Goal: Task Accomplishment & Management: Use online tool/utility

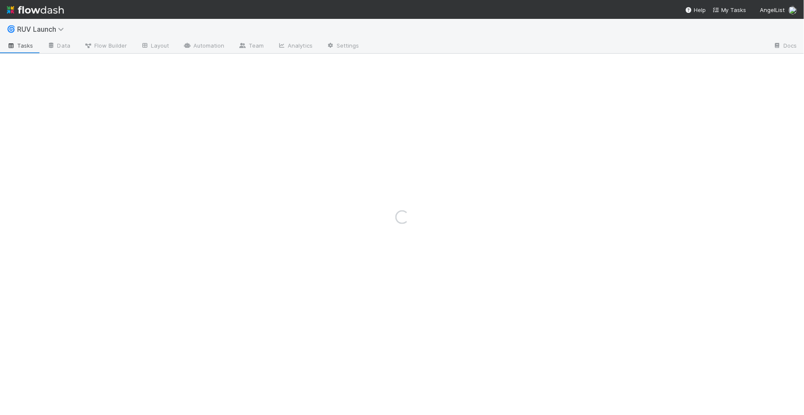
click at [341, 232] on div "Loading..." at bounding box center [402, 217] width 804 height 396
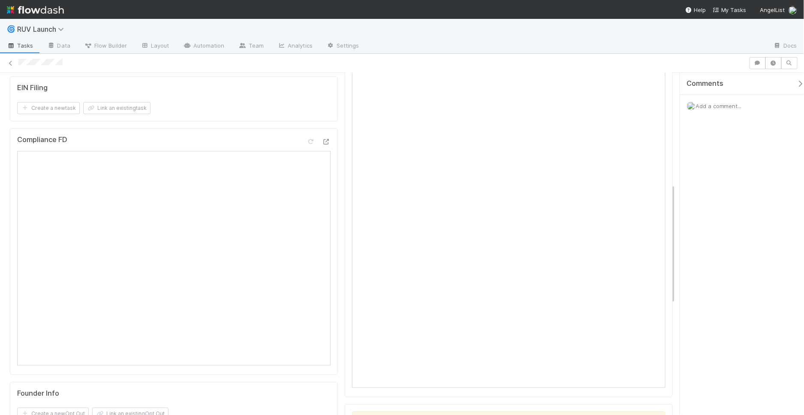
scroll to position [71, 0]
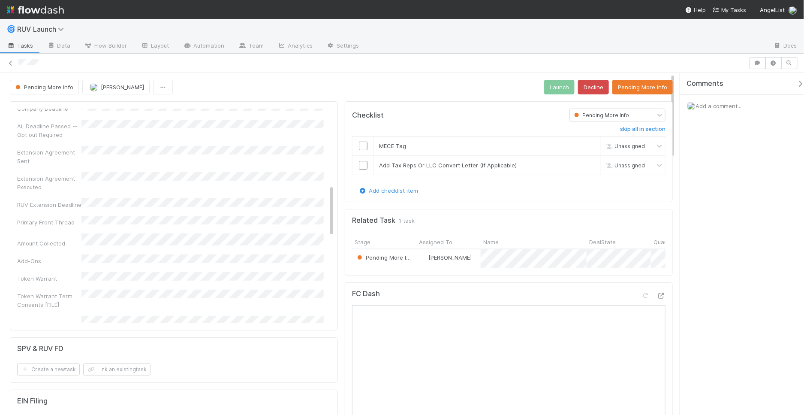
scroll to position [70, 0]
click at [586, 91] on button "Decline" at bounding box center [593, 87] width 31 height 15
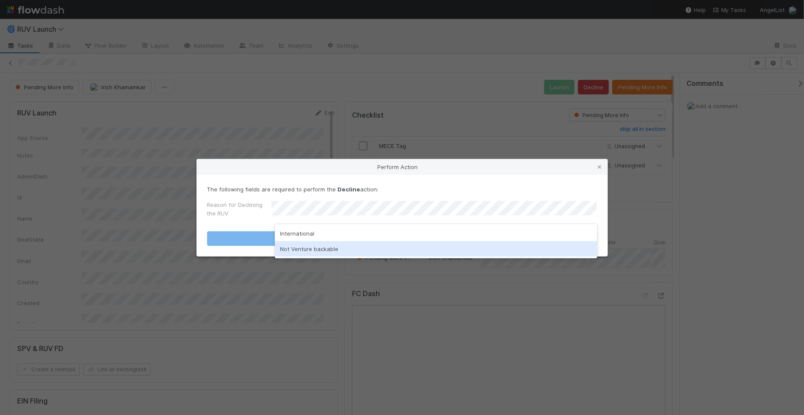
click at [383, 246] on div "Not Venture backable" at bounding box center [436, 248] width 323 height 15
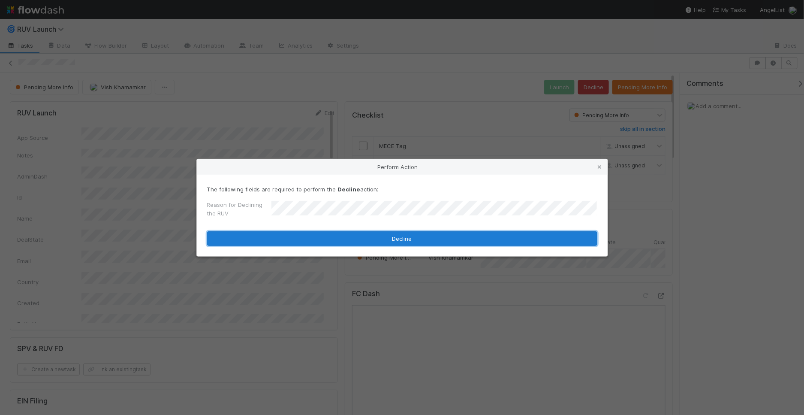
click at [385, 241] on button "Decline" at bounding box center [402, 238] width 390 height 15
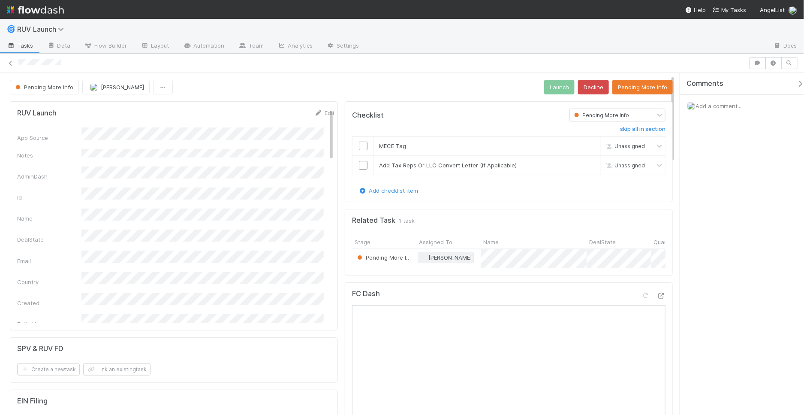
scroll to position [6, 0]
click at [644, 89] on button "Pending More Info" at bounding box center [643, 87] width 60 height 15
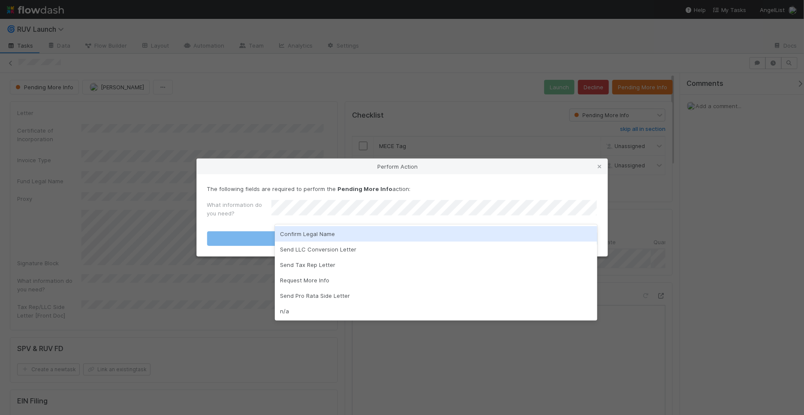
click at [432, 235] on div "Confirm Legal Name" at bounding box center [436, 233] width 323 height 15
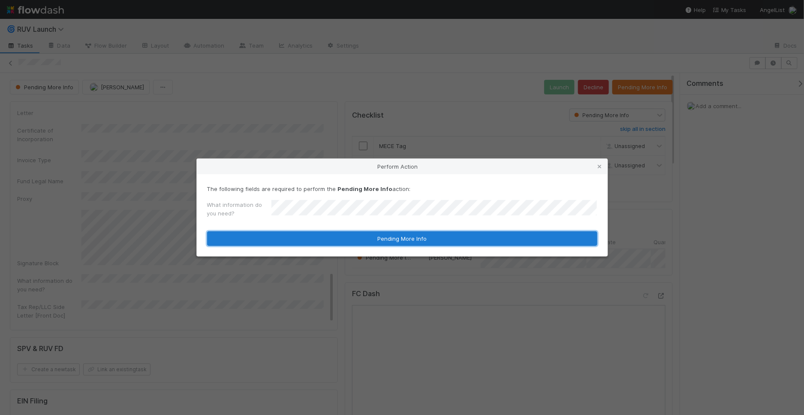
click at [432, 237] on button "Pending More Info" at bounding box center [402, 238] width 390 height 15
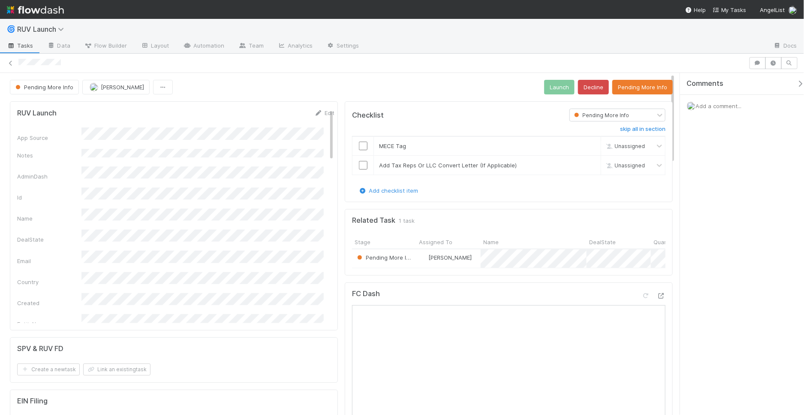
click at [728, 109] on span "Add a comment..." at bounding box center [719, 106] width 46 height 7
click at [697, 254] on button "Add Comment" at bounding box center [719, 250] width 50 height 15
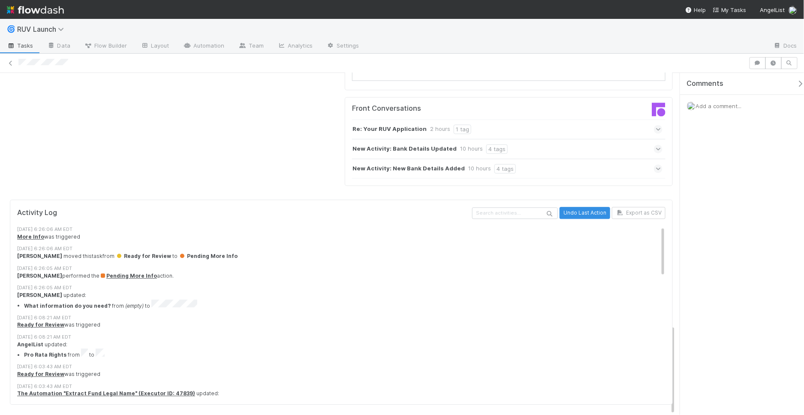
scroll to position [609, 0]
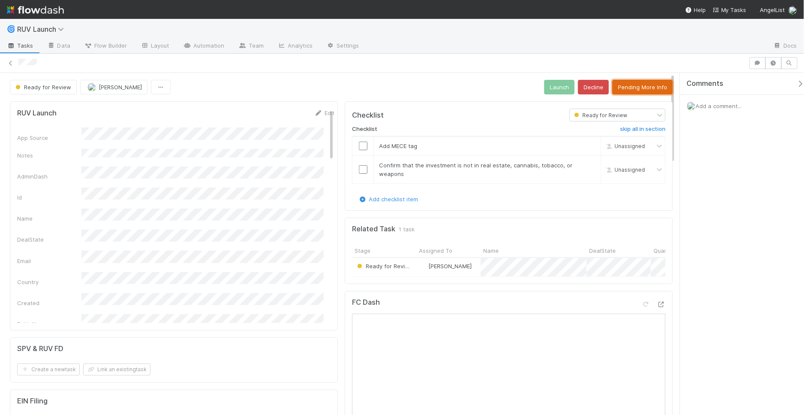
click at [614, 89] on button "Pending More Info" at bounding box center [643, 87] width 60 height 15
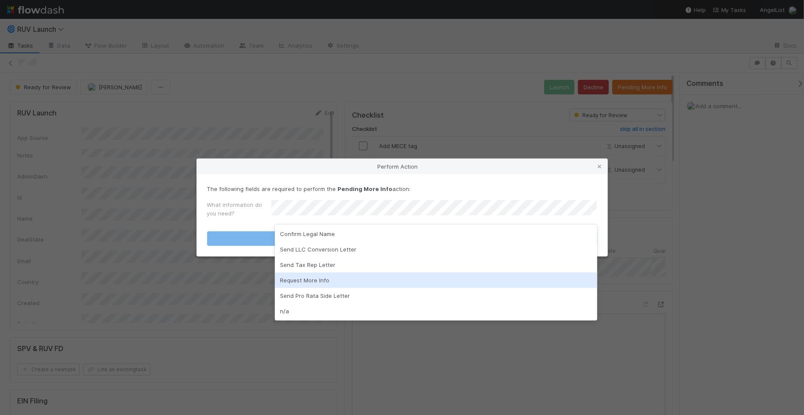
drag, startPoint x: 340, startPoint y: 281, endPoint x: 369, endPoint y: 273, distance: 30.7
click at [340, 281] on div "Request More Info" at bounding box center [436, 279] width 323 height 15
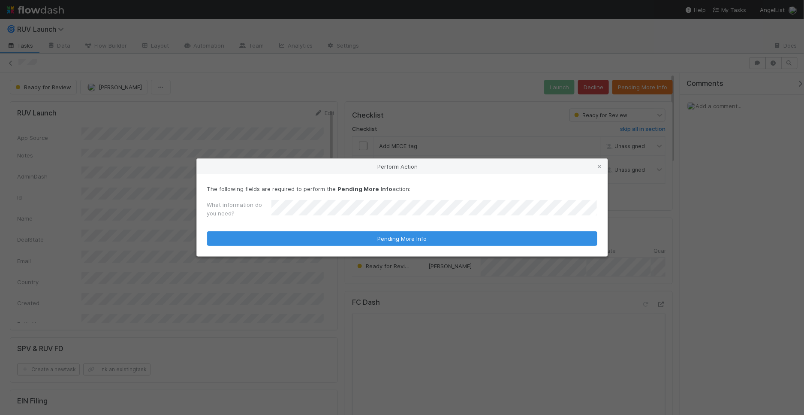
click at [426, 228] on form "The following fields are required to perform the Pending More Info action: What…" at bounding box center [402, 214] width 390 height 61
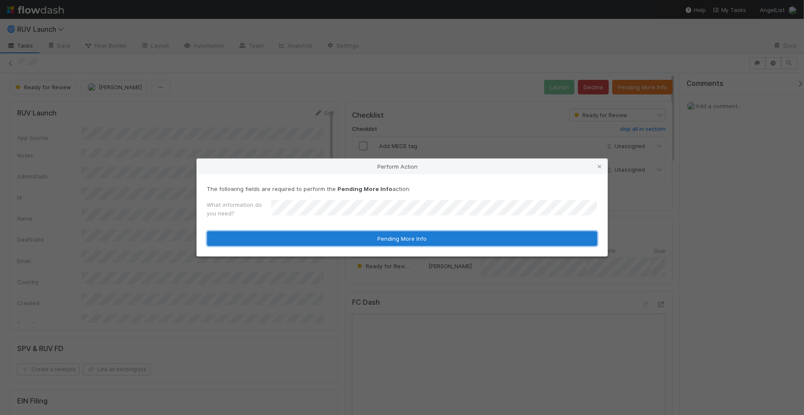
drag, startPoint x: 428, startPoint y: 241, endPoint x: 496, endPoint y: 232, distance: 68.7
click at [428, 241] on button "Pending More Info" at bounding box center [402, 238] width 390 height 15
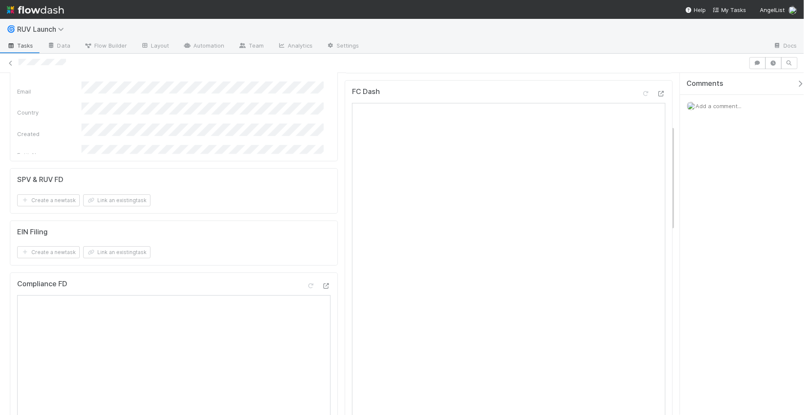
scroll to position [242, 0]
